Goal: Task Accomplishment & Management: Use online tool/utility

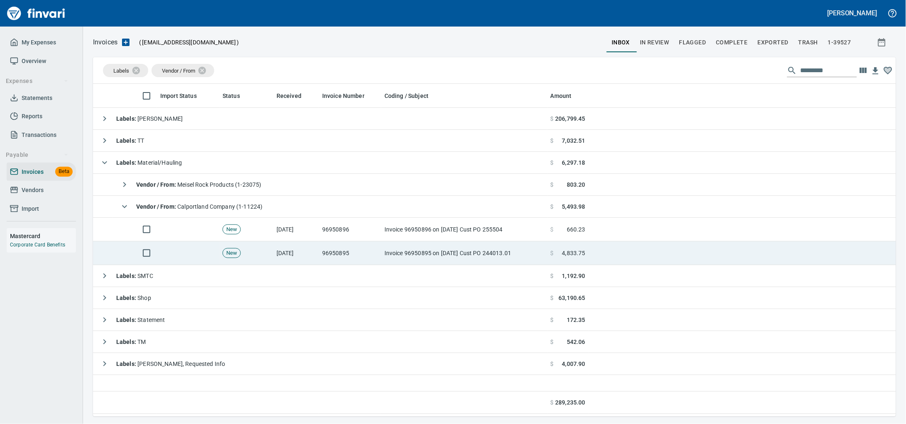
scroll to position [326, 788]
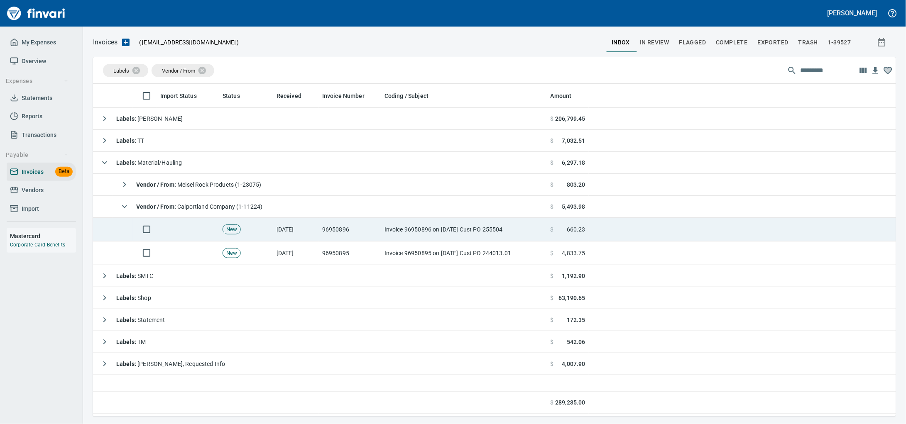
drag, startPoint x: 383, startPoint y: 228, endPoint x: 429, endPoint y: 230, distance: 46.1
click at [383, 228] on td "Invoice 96950896 on [DATE] Cust PO 255504" at bounding box center [464, 230] width 166 height 24
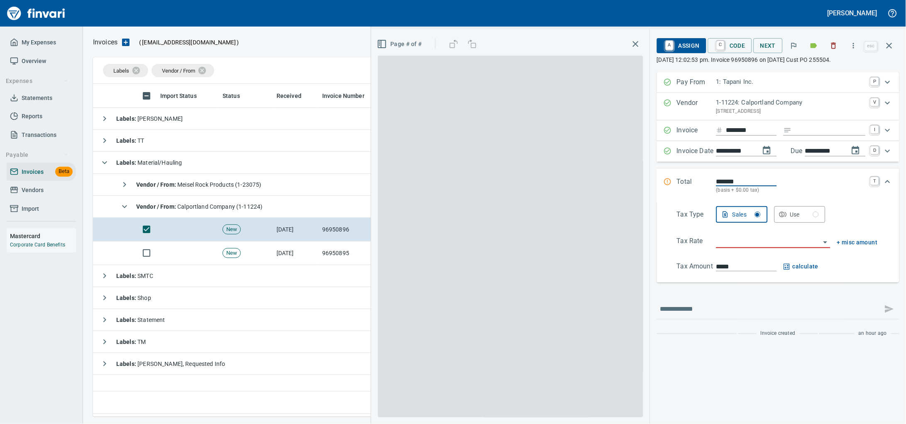
scroll to position [326, 787]
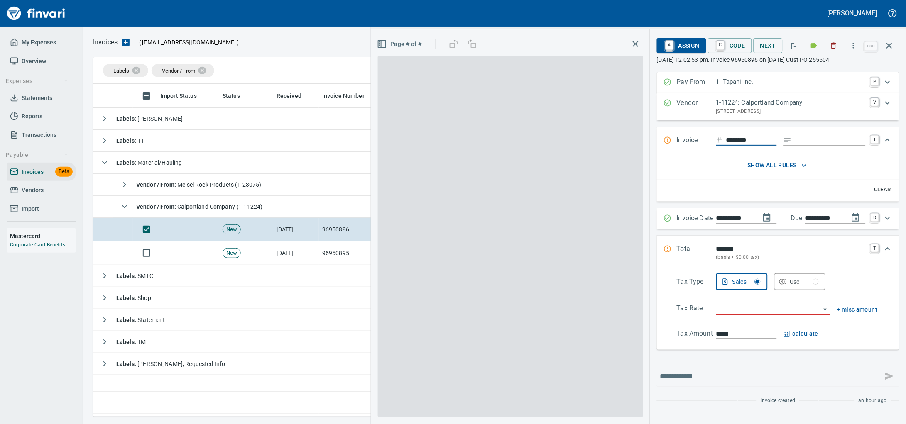
click at [788, 140] on div "Invoice ******** I" at bounding box center [778, 140] width 243 height 27
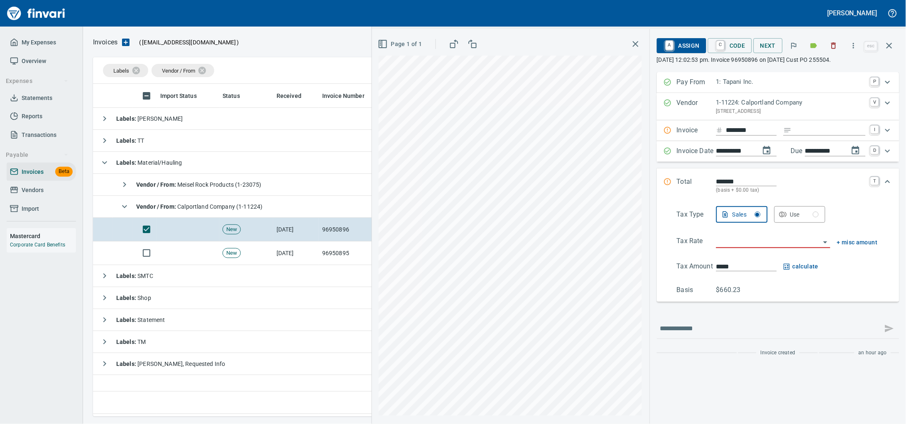
click at [795, 136] on input "Expand" at bounding box center [830, 130] width 71 height 10
type input "******"
click at [722, 248] on input "search" at bounding box center [768, 242] width 104 height 12
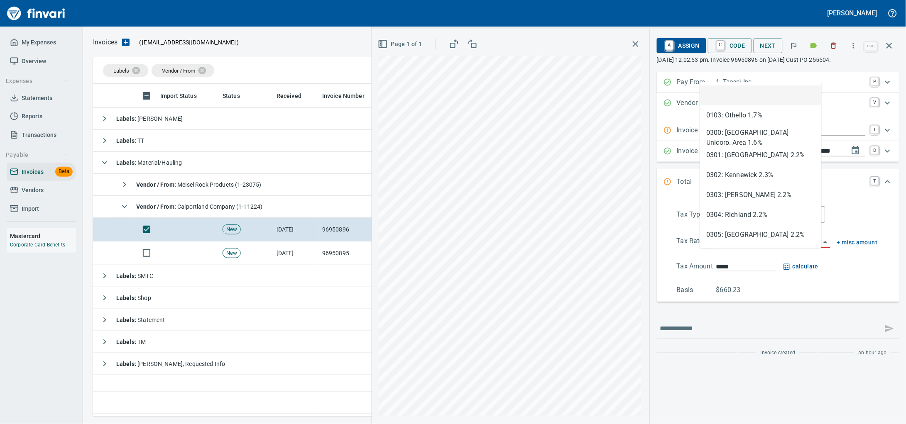
click at [719, 248] on input "search" at bounding box center [768, 242] width 104 height 12
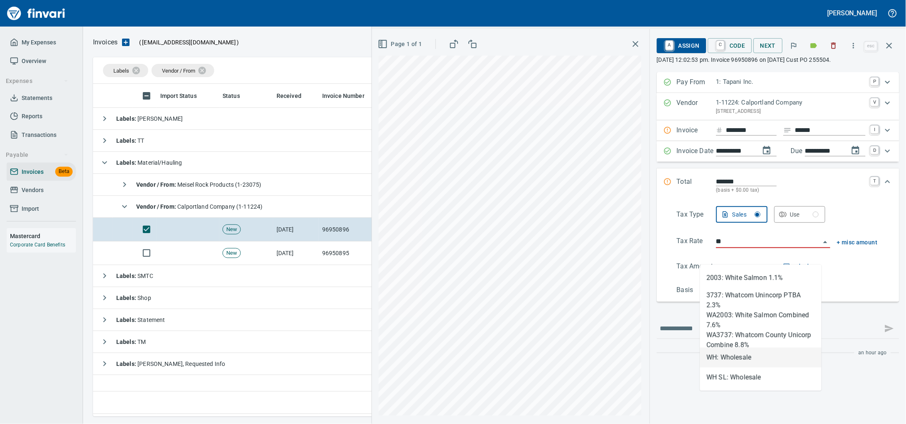
click at [736, 355] on li "WH: Wholesale" at bounding box center [761, 358] width 122 height 20
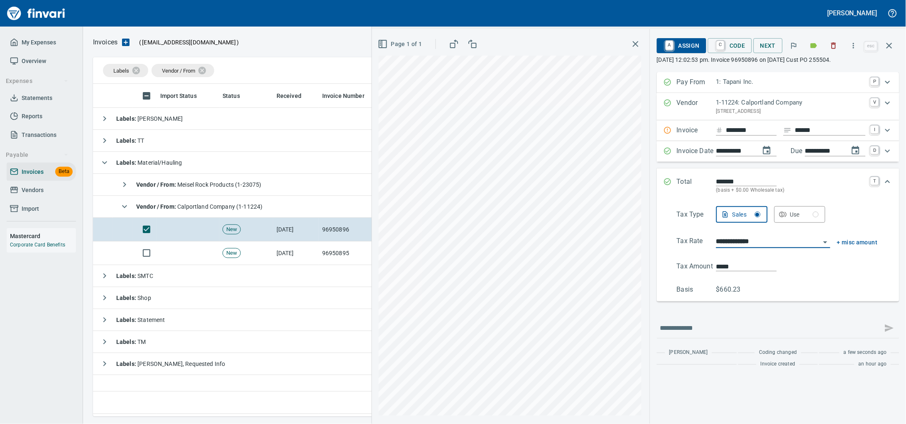
type input "**********"
click at [664, 49] on span "A Assign" at bounding box center [682, 46] width 36 height 14
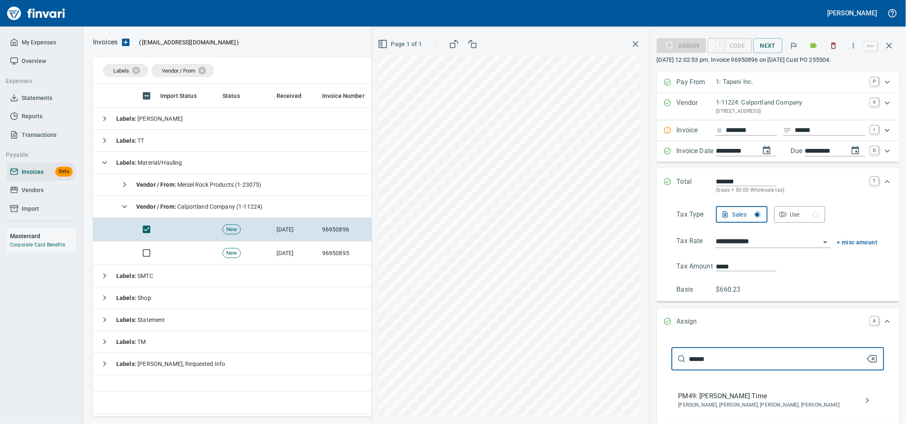
type input "******"
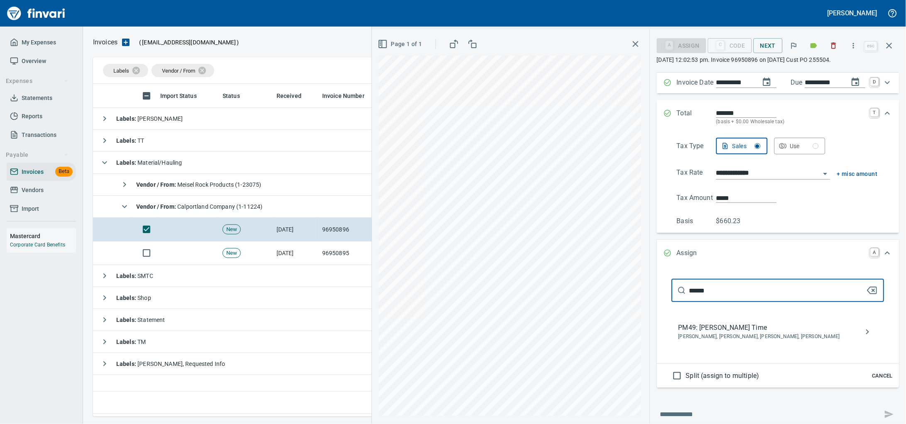
scroll to position [103, 0]
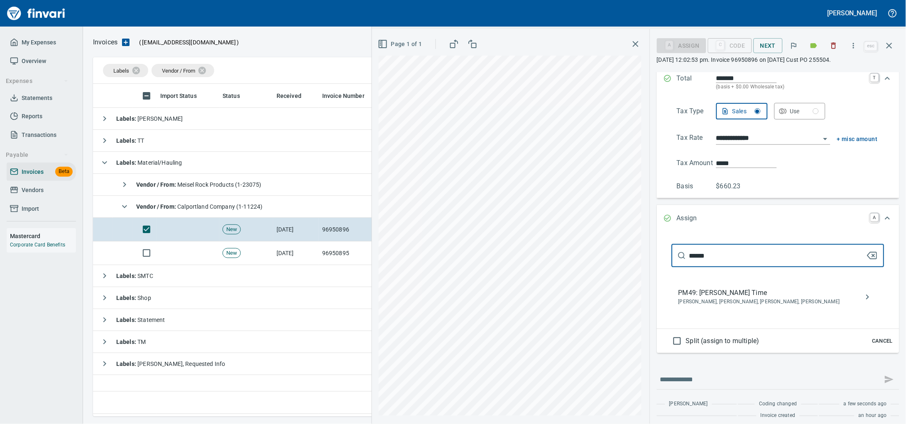
click at [700, 298] on span "PM49: [PERSON_NAME] Time" at bounding box center [772, 293] width 186 height 10
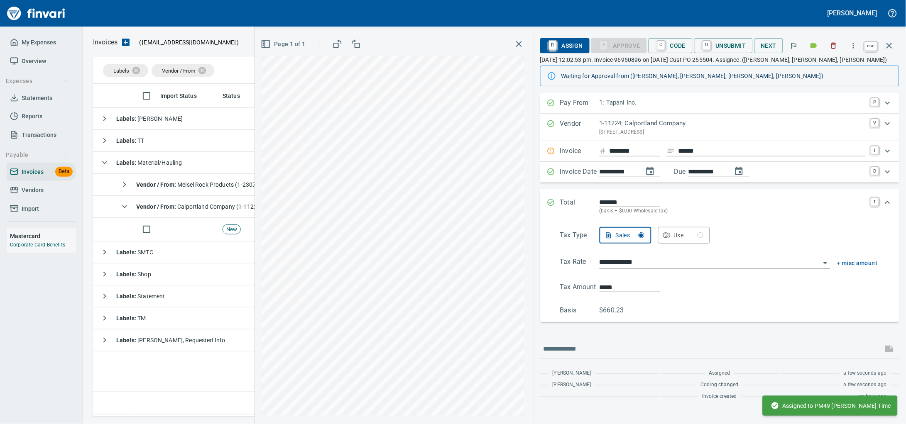
scroll to position [15, 0]
drag, startPoint x: 891, startPoint y: 49, endPoint x: 457, endPoint y: 96, distance: 436.2
click at [890, 49] on icon "button" at bounding box center [890, 46] width 6 height 6
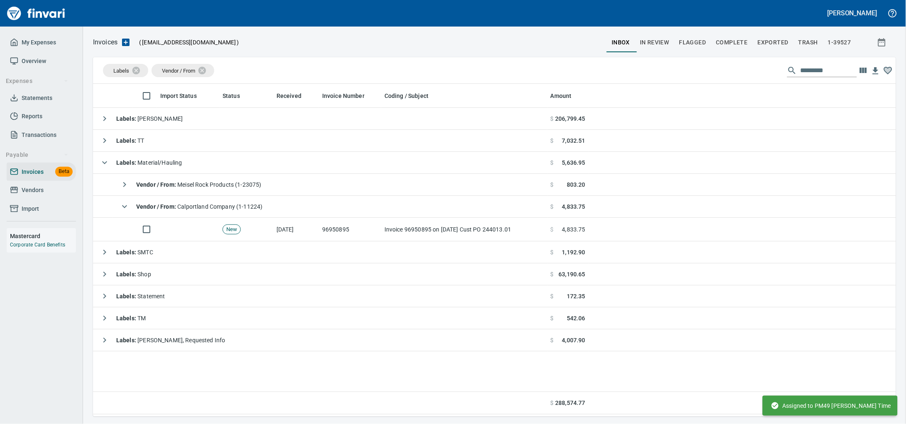
scroll to position [326, 787]
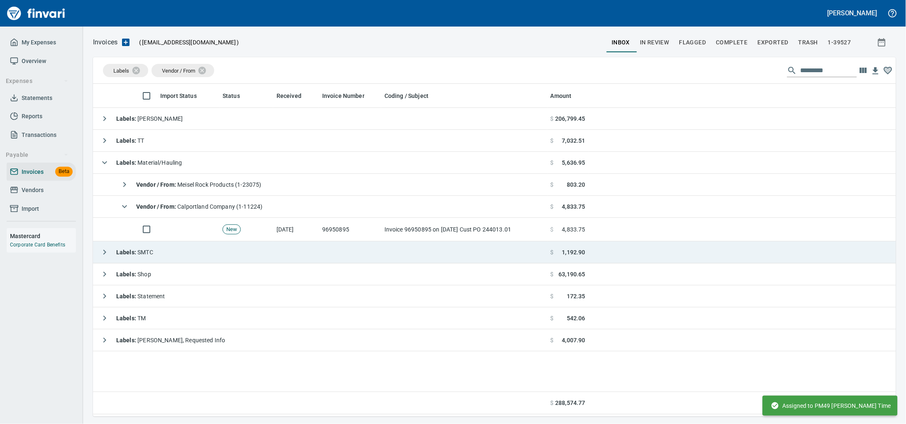
click at [245, 248] on td "Labels : SMTC" at bounding box center [320, 253] width 454 height 22
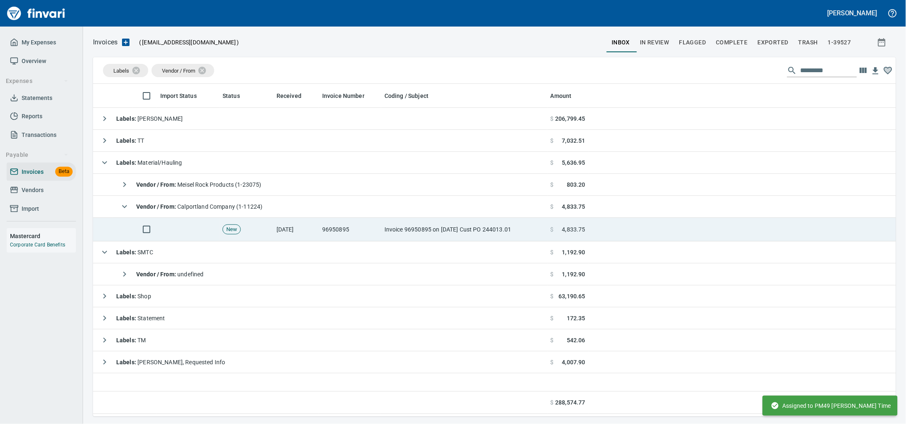
click at [260, 234] on td "New" at bounding box center [246, 230] width 54 height 24
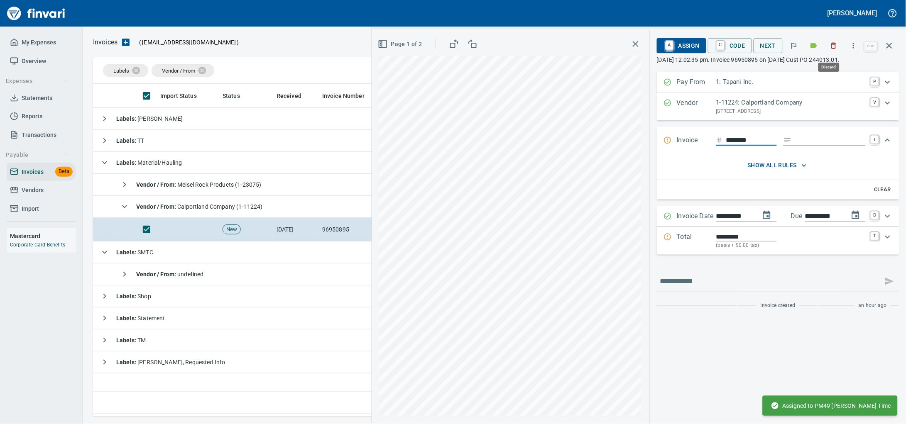
click at [831, 44] on icon "button" at bounding box center [834, 46] width 8 height 8
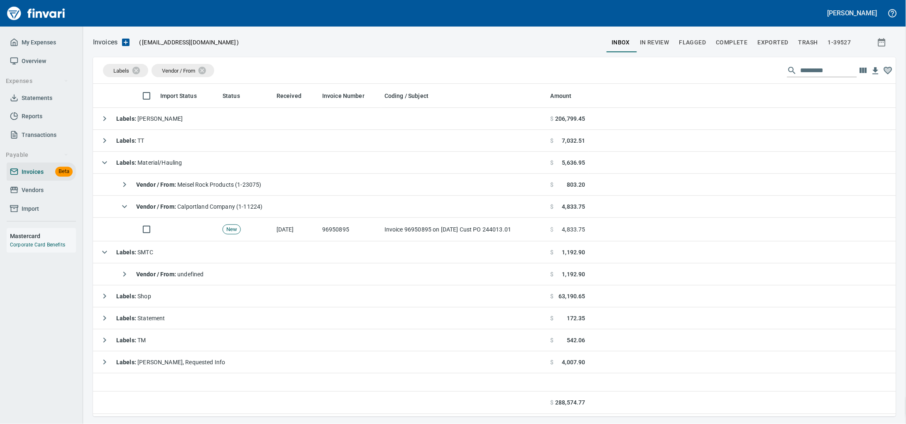
scroll to position [326, 787]
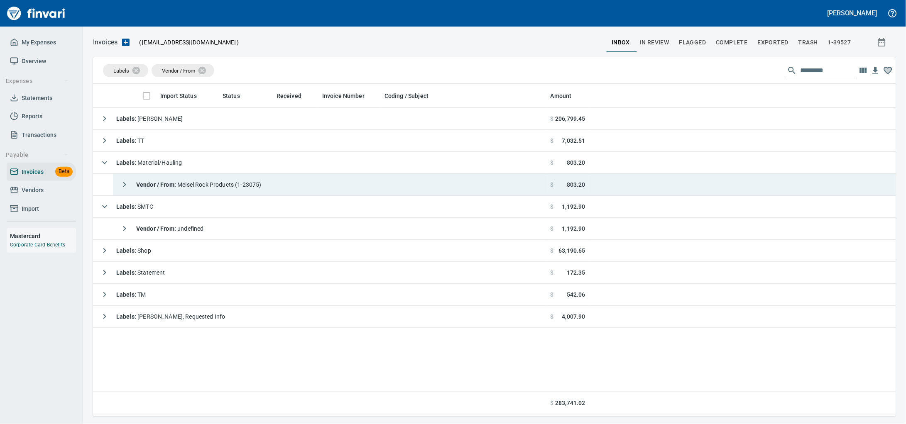
click at [177, 188] on strong "Vendor / From :" at bounding box center [156, 185] width 41 height 7
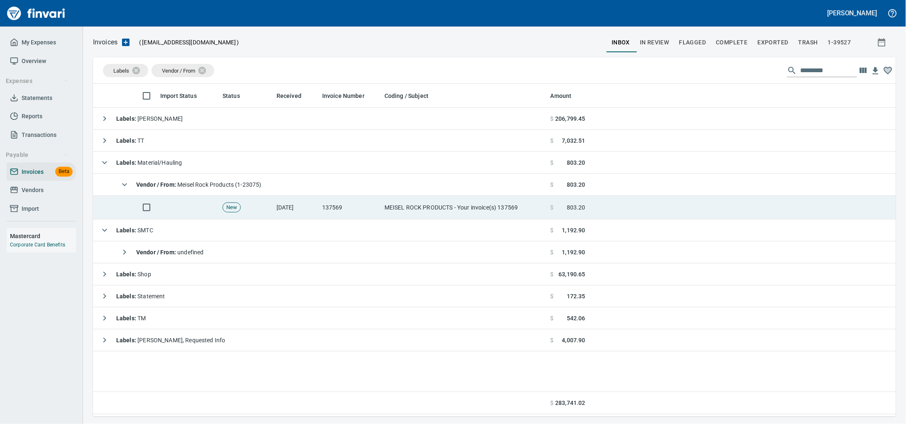
click at [362, 208] on td "137569" at bounding box center [350, 208] width 62 height 24
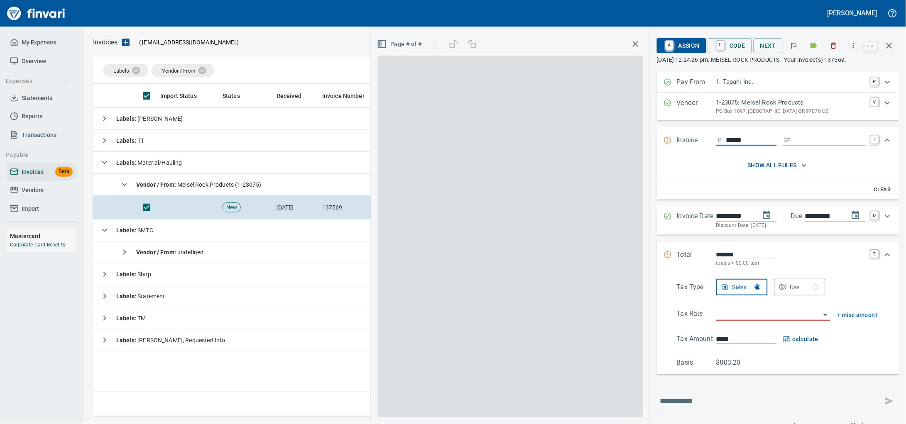
scroll to position [326, 787]
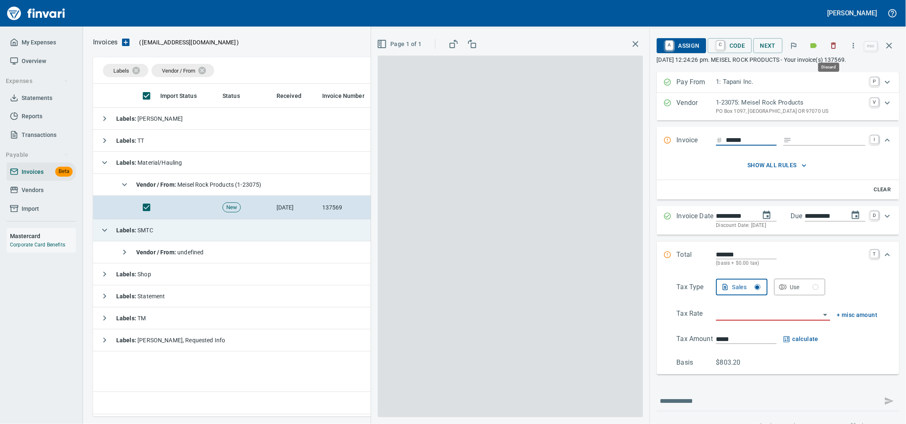
click at [825, 47] on button "button" at bounding box center [834, 46] width 18 height 18
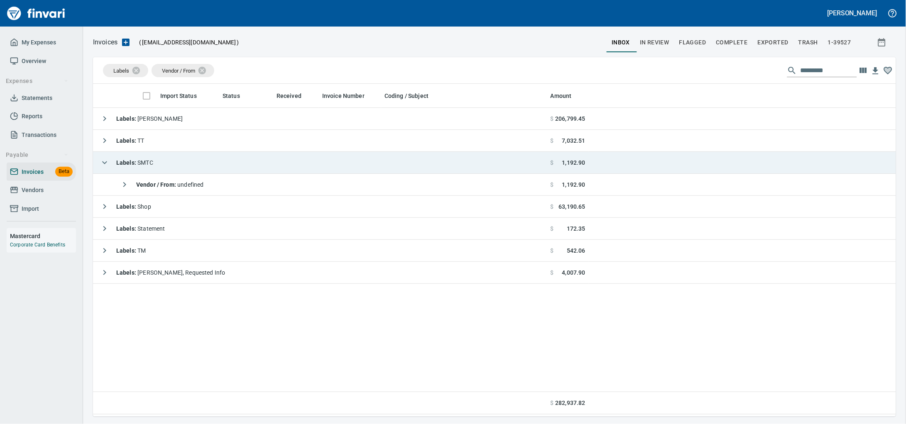
scroll to position [326, 787]
click at [199, 164] on td "Labels : SMTC" at bounding box center [320, 163] width 454 height 22
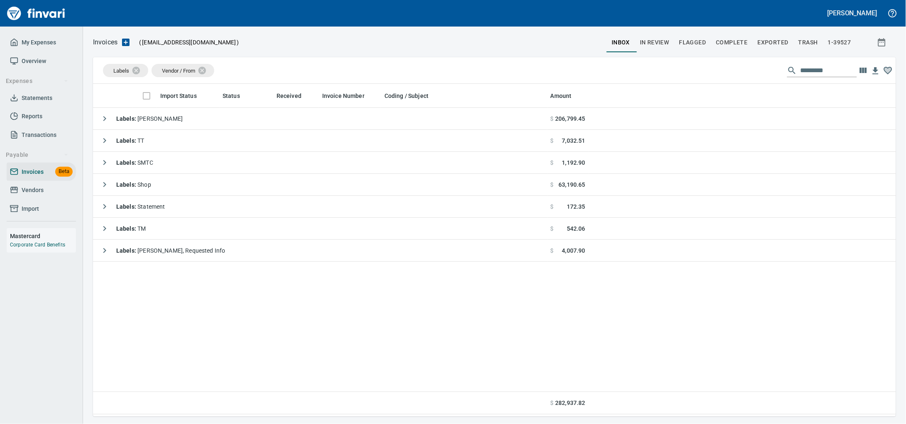
scroll to position [326, 788]
